Goal: Check status: Check status

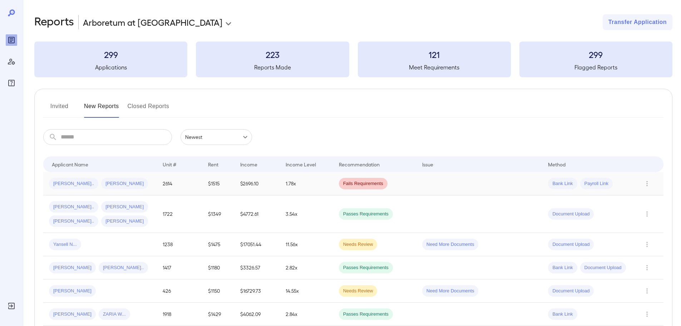
click at [272, 185] on td "$2696.10" at bounding box center [257, 183] width 45 height 23
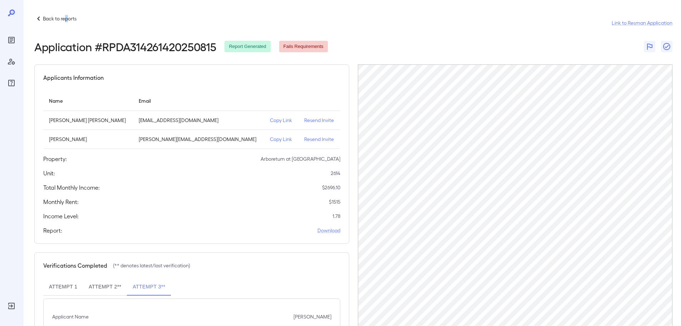
click at [67, 22] on p "Back to reports" at bounding box center [60, 18] width 34 height 7
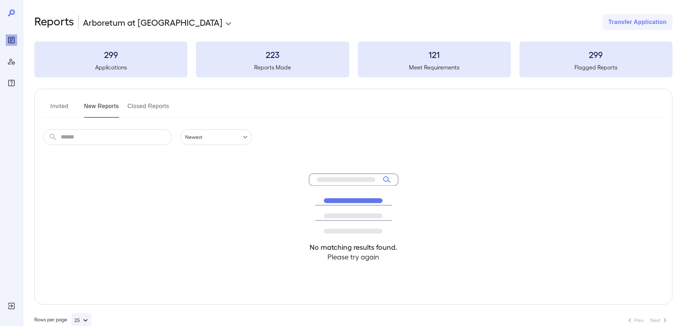
click at [127, 134] on input "text" at bounding box center [116, 137] width 111 height 16
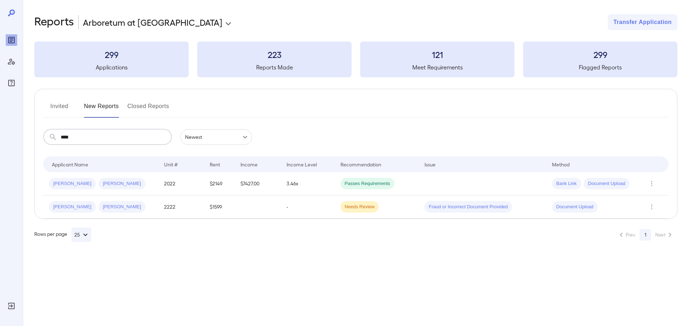
type input "****"
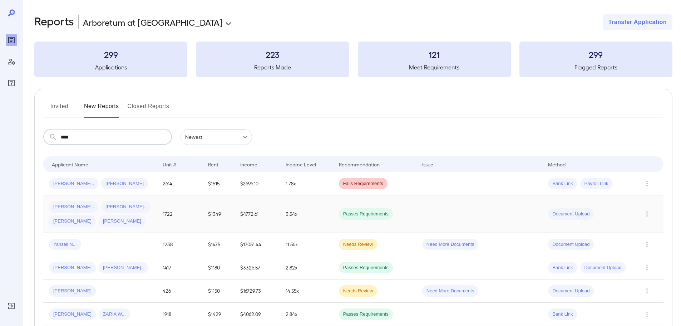
click at [286, 196] on td "3.54x" at bounding box center [306, 214] width 53 height 38
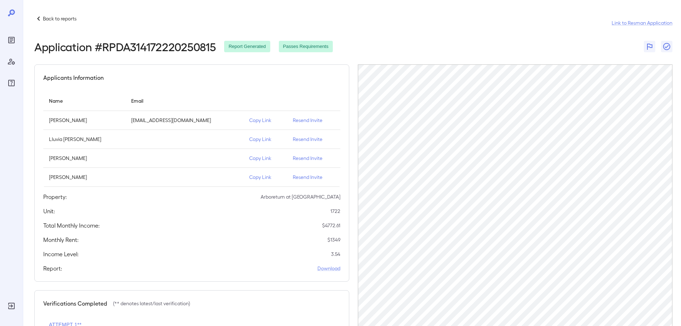
click at [58, 14] on div "Back to reports Link to Resman Application Application # RPDA314172220250815 Re…" at bounding box center [352, 227] width 658 height 454
click at [56, 19] on p "Back to reports" at bounding box center [60, 18] width 34 height 7
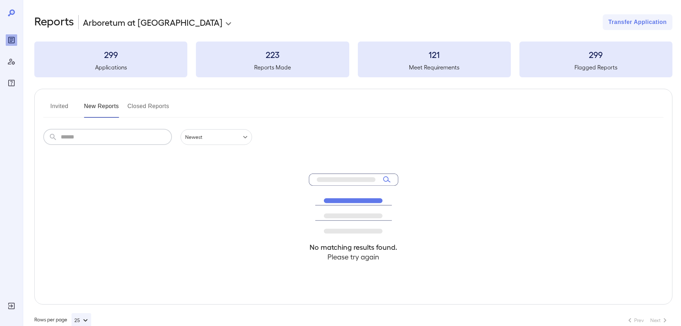
click at [109, 132] on input "text" at bounding box center [116, 137] width 111 height 16
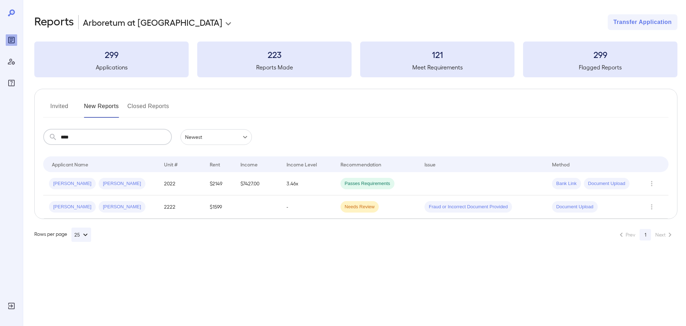
type input "****"
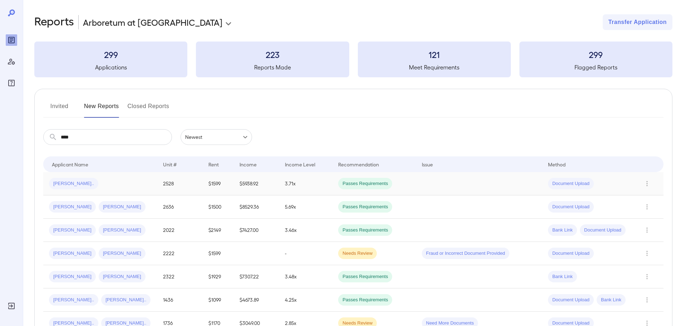
click at [368, 180] on span "Passes Requirements" at bounding box center [365, 183] width 54 height 7
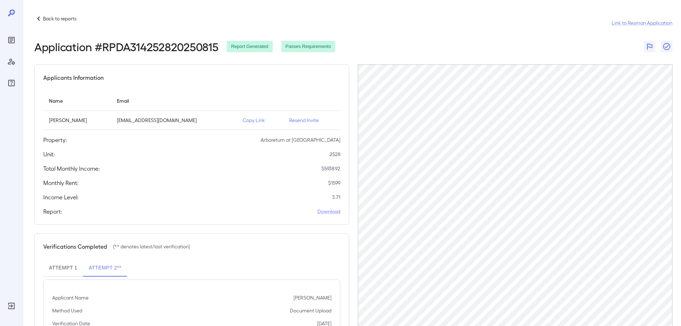
click at [48, 15] on div "Back to reports" at bounding box center [55, 18] width 42 height 9
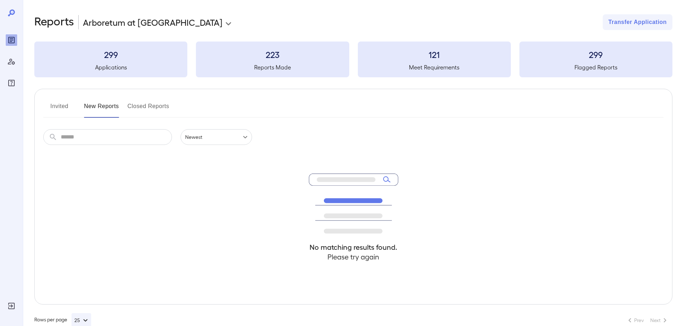
click at [115, 139] on input "text" at bounding box center [116, 137] width 111 height 16
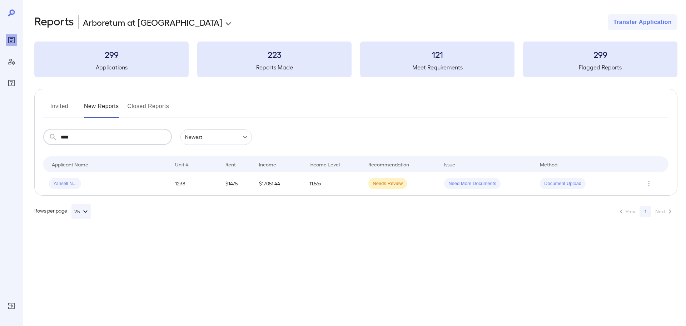
type input "****"
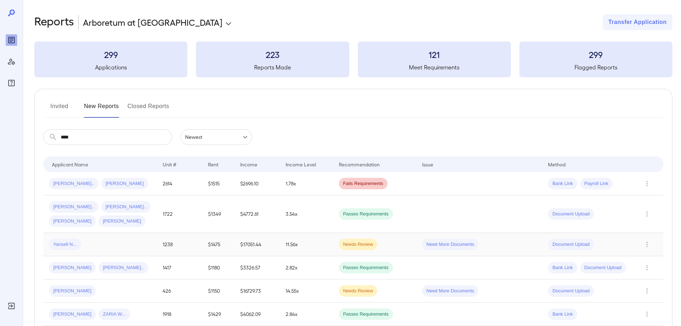
click at [257, 249] on td "$17051.44" at bounding box center [257, 244] width 45 height 23
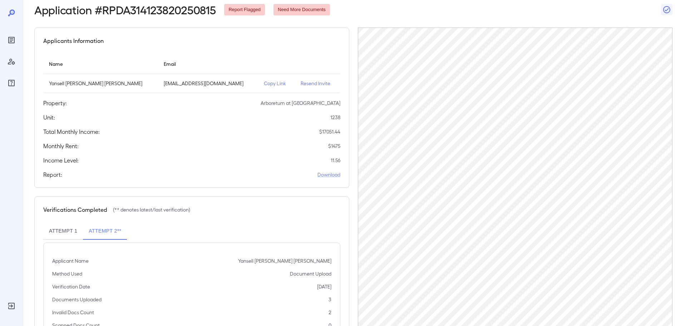
scroll to position [72, 0]
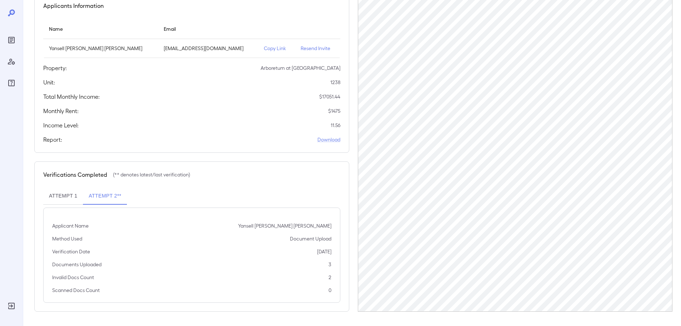
click at [222, 118] on div "Applicants Information Name Email Yansell [PERSON_NAME] [PERSON_NAME] [EMAIL_AD…" at bounding box center [191, 72] width 315 height 160
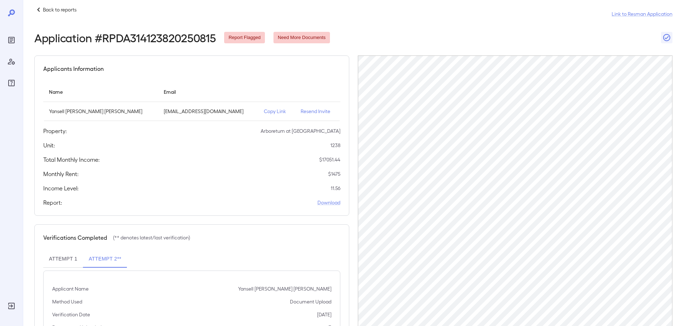
scroll to position [0, 0]
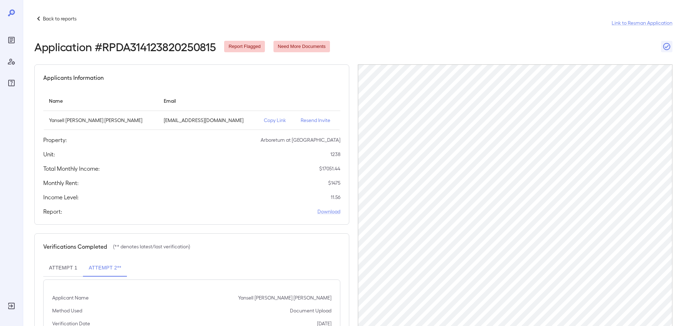
click at [50, 18] on p "Back to reports" at bounding box center [60, 18] width 34 height 7
